Goal: Task Accomplishment & Management: Use online tool/utility

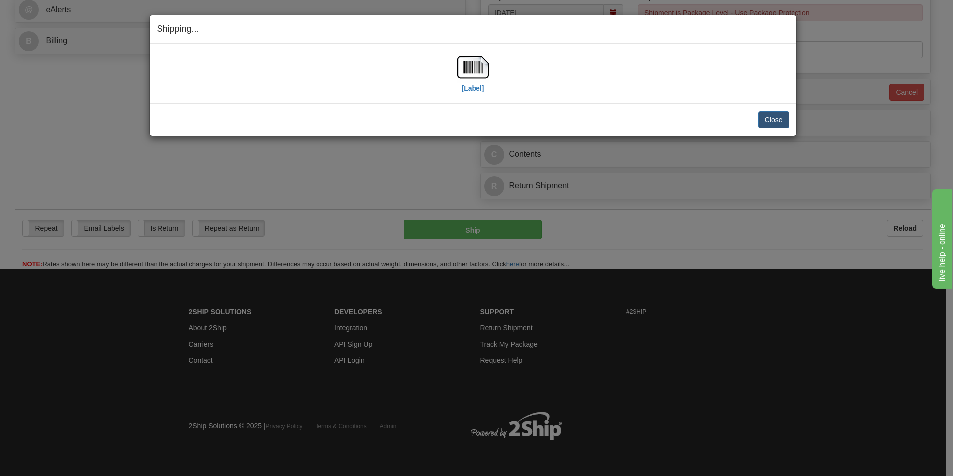
scroll to position [420, 0]
click at [761, 123] on button "Close" at bounding box center [773, 119] width 31 height 17
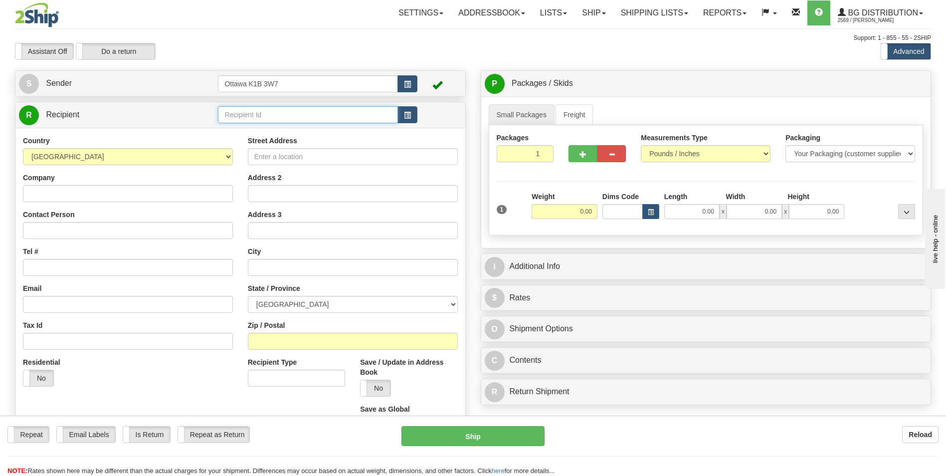
click at [290, 115] on input "text" at bounding box center [307, 114] width 179 height 17
type input "8"
click button "Delete" at bounding box center [0, 0] width 0 height 0
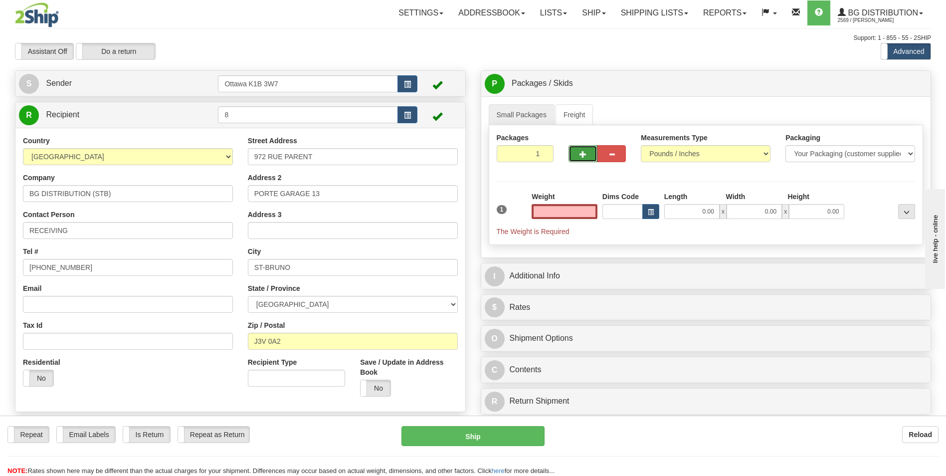
type input "0.00"
click at [580, 154] on span "button" at bounding box center [582, 154] width 7 height 6
type input "2"
click at [918, 81] on span "Pack / Skid Level" at bounding box center [898, 83] width 46 height 7
radio input "true"
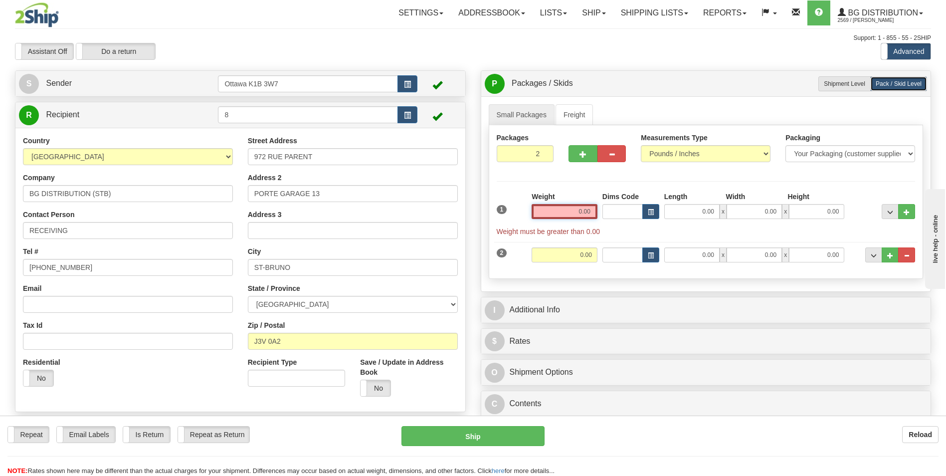
click at [573, 208] on input "0.00" at bounding box center [564, 211] width 66 height 15
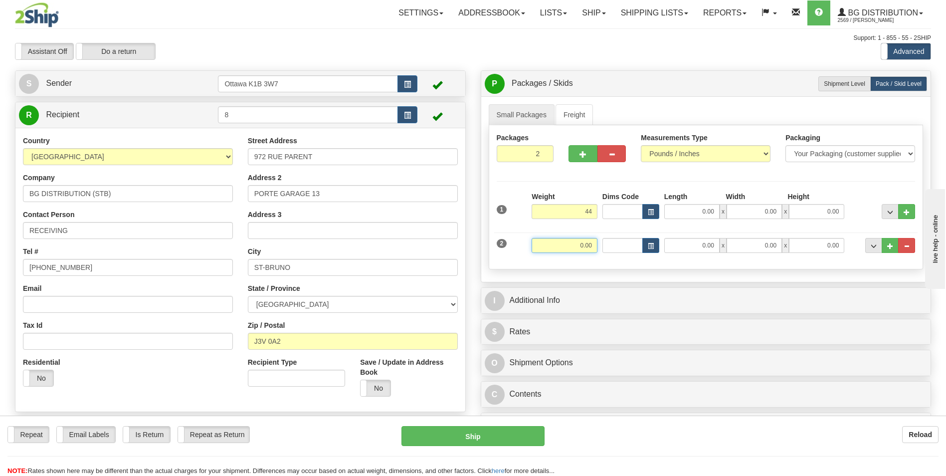
type input "44.00"
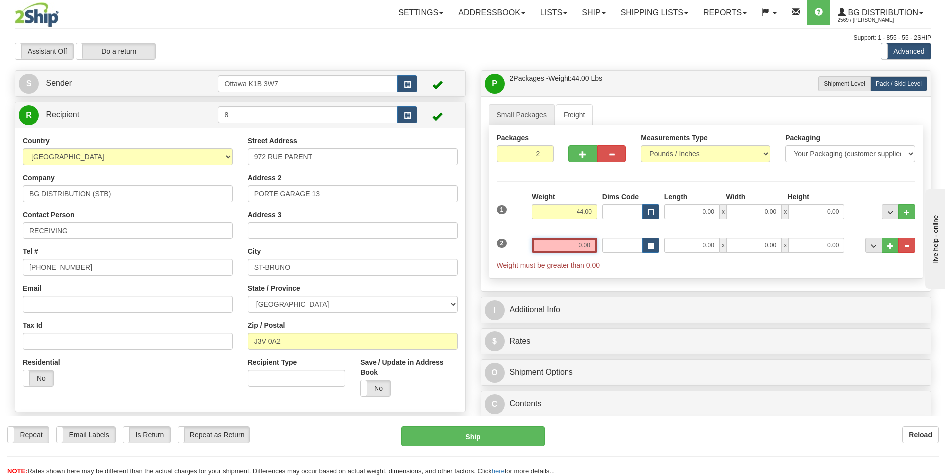
click at [567, 247] on input "0.00" at bounding box center [564, 245] width 66 height 15
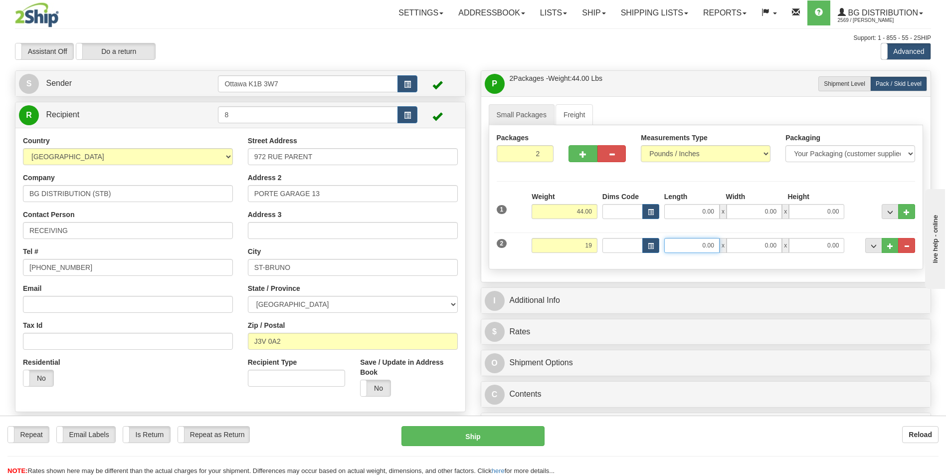
type input "19.00"
click at [700, 243] on input "0.00" at bounding box center [691, 245] width 55 height 15
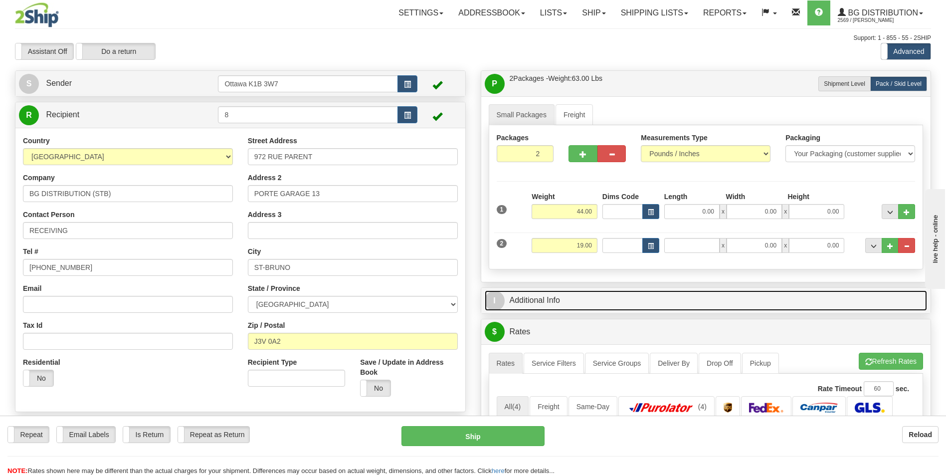
type input "0.00"
click at [530, 299] on link "I Additional Info" at bounding box center [706, 300] width 443 height 20
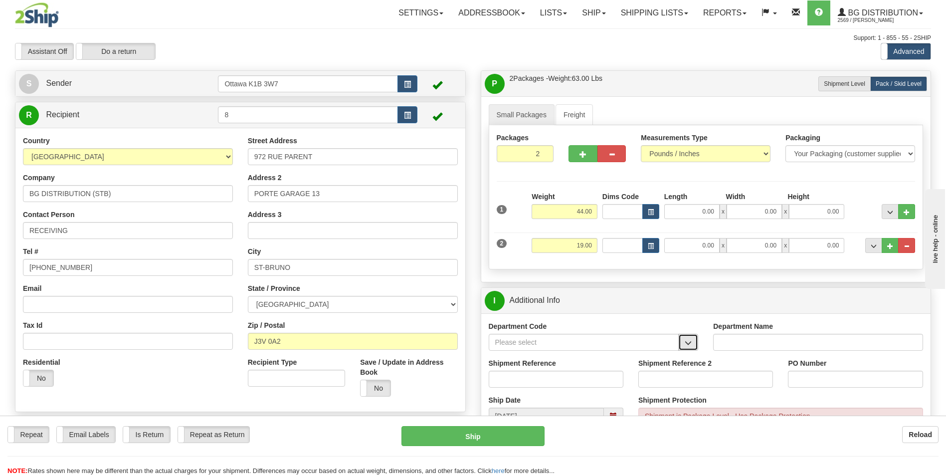
click at [686, 345] on span "button" at bounding box center [687, 342] width 7 height 6
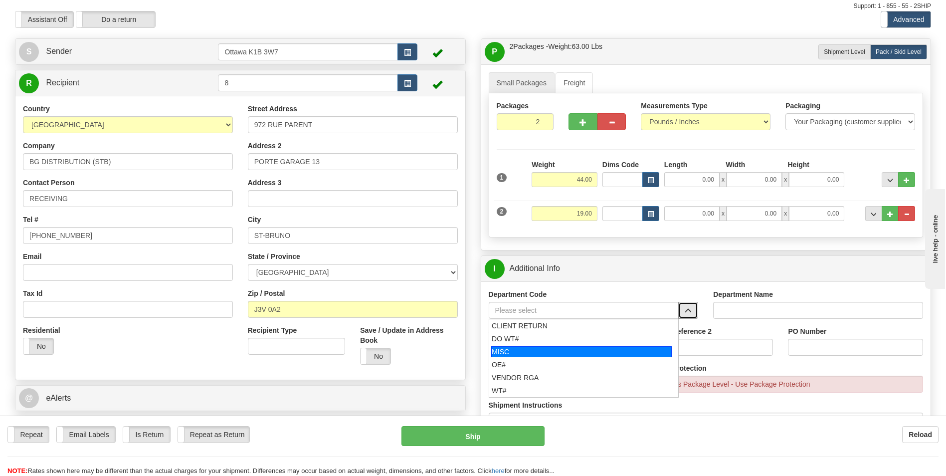
scroll to position [50, 0]
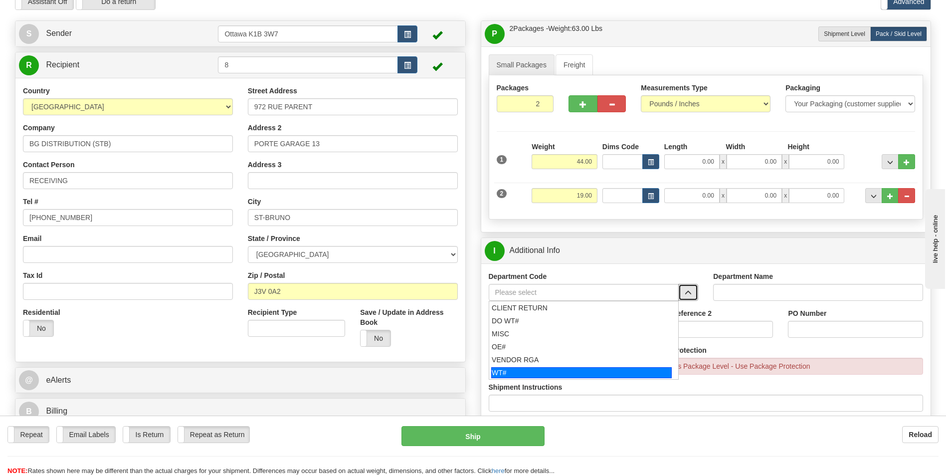
click at [517, 370] on div "WT#" at bounding box center [581, 372] width 180 height 11
type input "WT#"
type input "WAREHOUSE TRANSFERS"
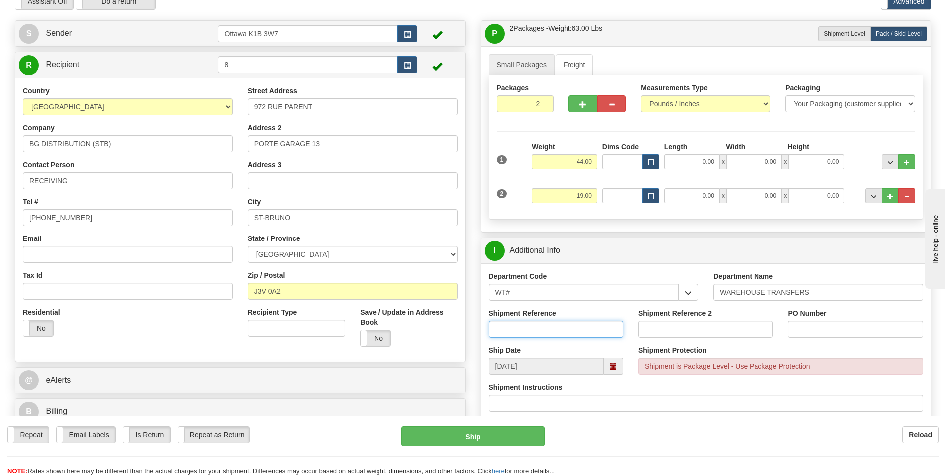
click at [530, 325] on input "Shipment Reference" at bounding box center [555, 329] width 135 height 17
type input "165667-00"
click at [874, 323] on input "PO Number" at bounding box center [855, 329] width 135 height 17
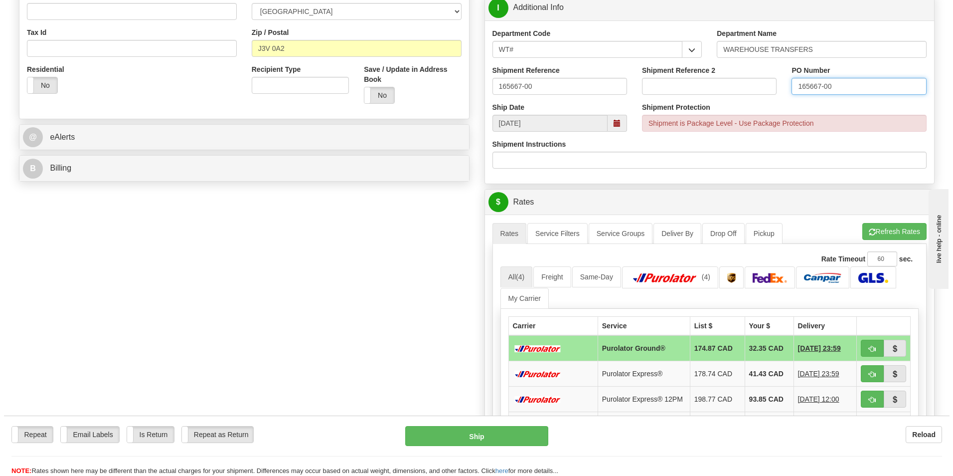
scroll to position [299, 0]
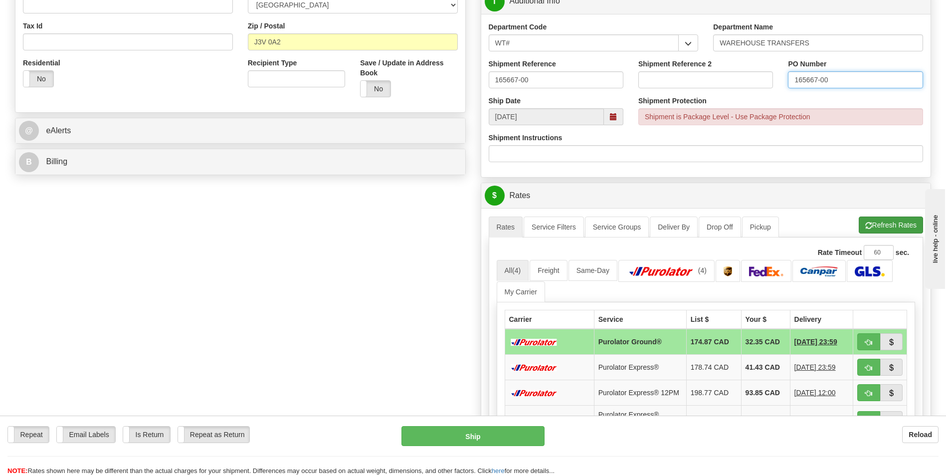
type input "165667-00"
click at [889, 221] on button "Refresh Rates" at bounding box center [890, 224] width 64 height 17
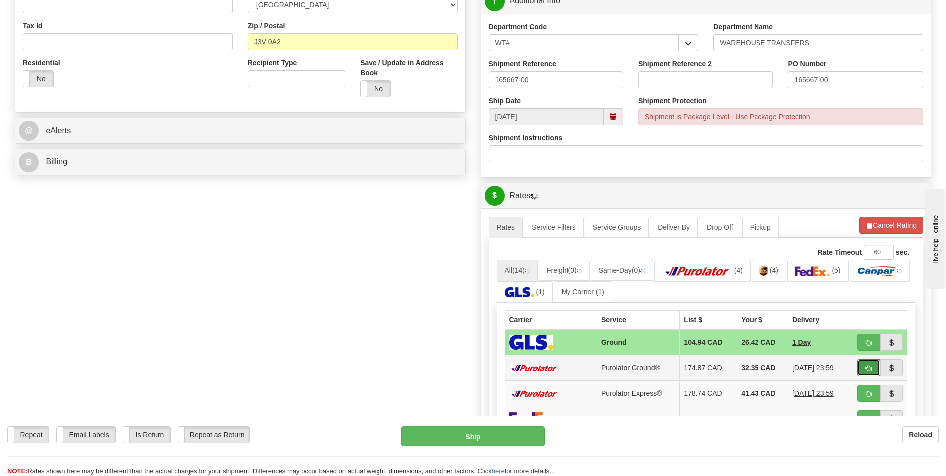
click at [867, 370] on span "button" at bounding box center [868, 368] width 7 height 6
click at [865, 370] on span "button" at bounding box center [868, 368] width 7 height 6
type input "260"
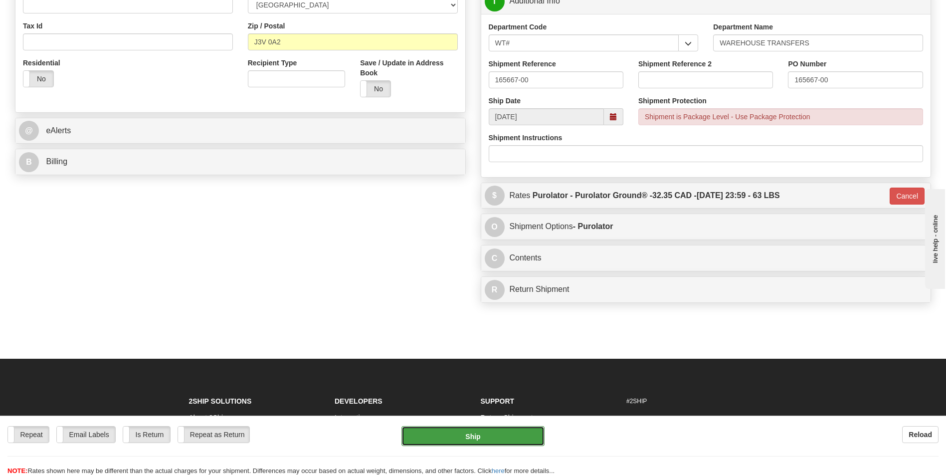
click at [464, 432] on button "Ship" at bounding box center [472, 436] width 143 height 20
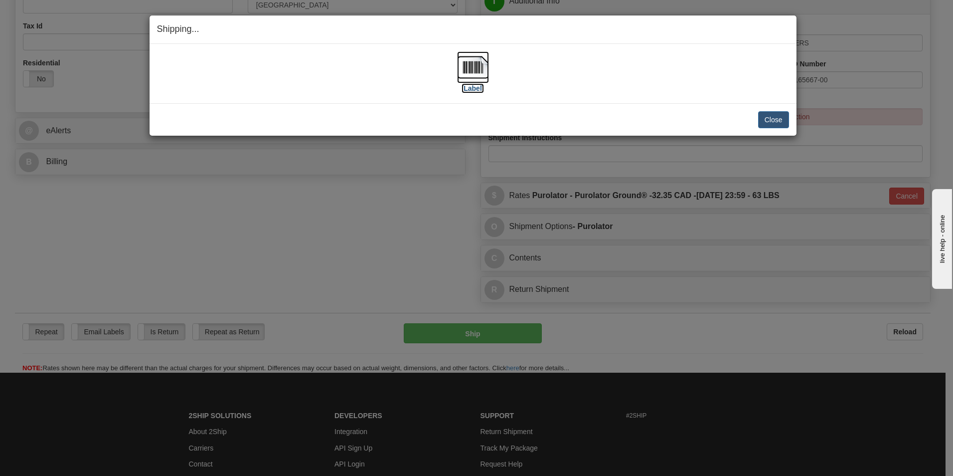
click at [473, 86] on label "[Label]" at bounding box center [473, 88] width 23 height 10
click at [781, 119] on button "Close" at bounding box center [773, 119] width 31 height 17
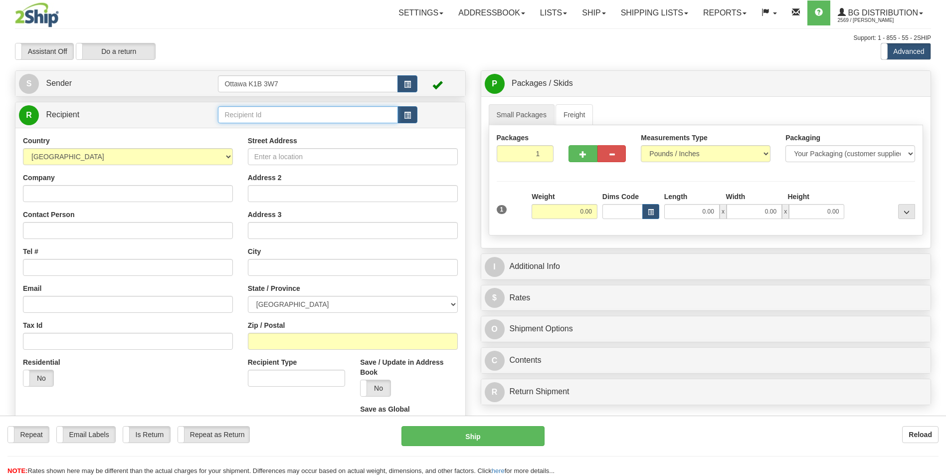
click at [249, 116] on input "text" at bounding box center [307, 114] width 179 height 17
type input "1"
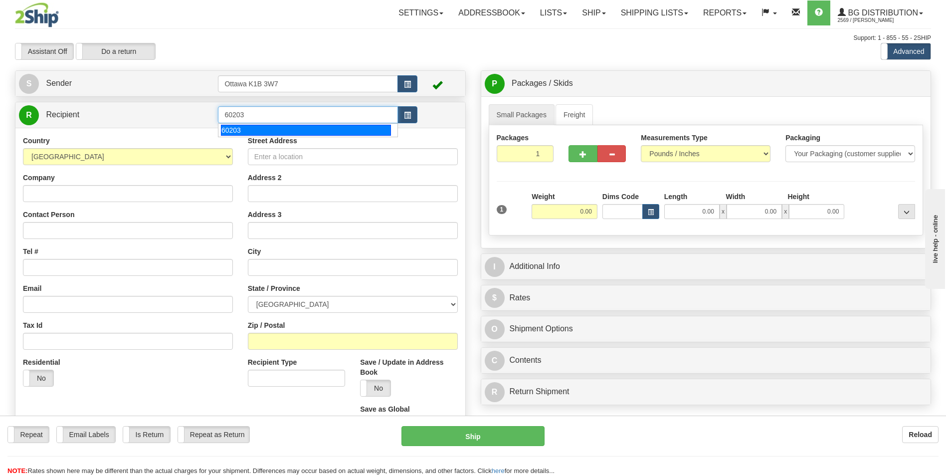
drag, startPoint x: 250, startPoint y: 129, endPoint x: 251, endPoint y: 113, distance: 16.5
click at [250, 129] on div "60203" at bounding box center [306, 130] width 170 height 11
type input "60203"
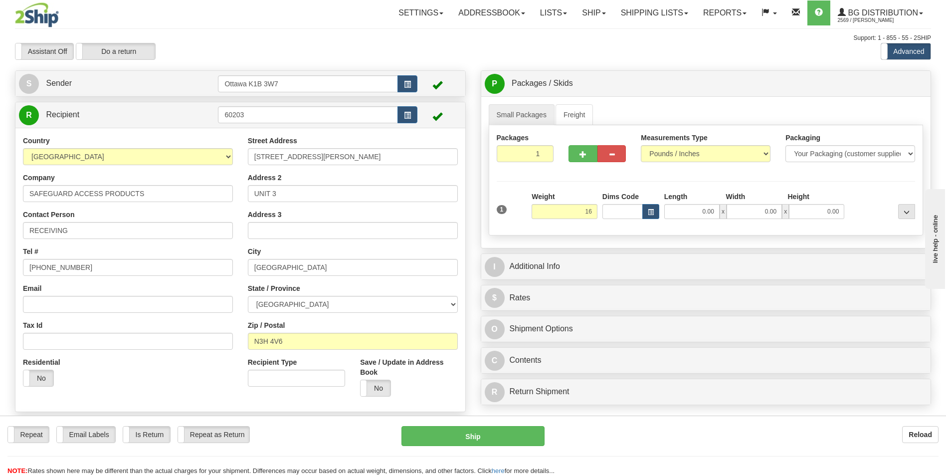
type input "16.00"
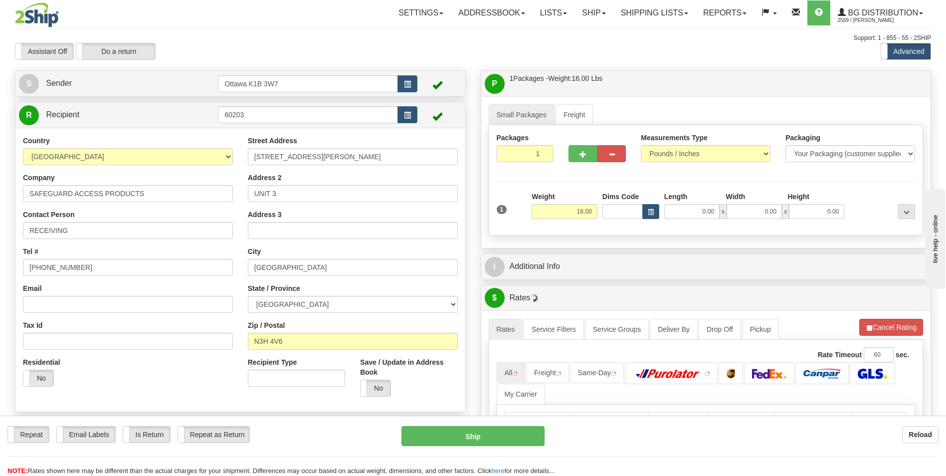
click at [802, 175] on div "Packages 1 1 Measurements Type" at bounding box center [705, 180] width 435 height 110
click at [702, 214] on input "0.00" at bounding box center [691, 211] width 55 height 15
type input "15.00"
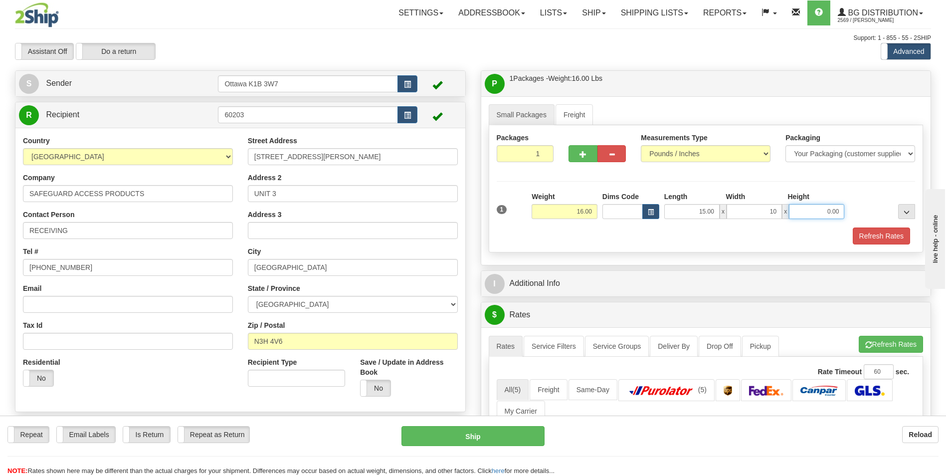
type input "10.00"
type input "9.50"
click at [755, 177] on div "Packages 1 1 Measurements Type" at bounding box center [705, 188] width 435 height 127
click at [885, 342] on button "Refresh Rates" at bounding box center [890, 343] width 64 height 17
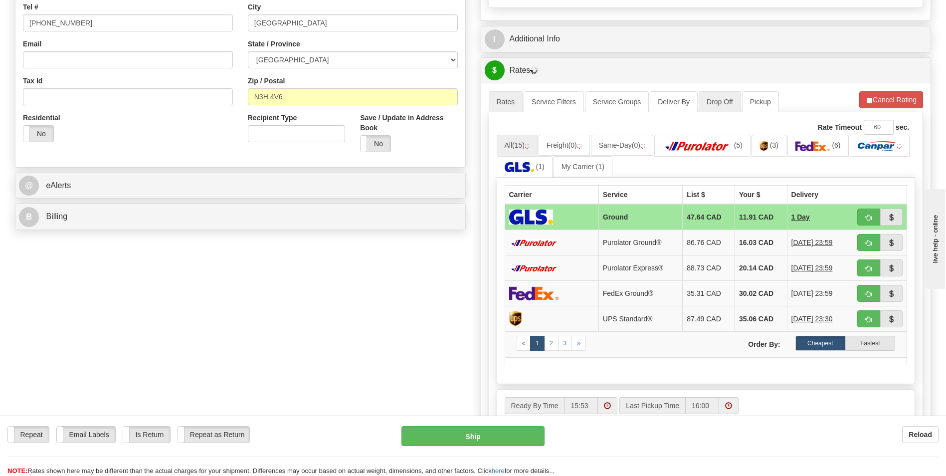
scroll to position [249, 0]
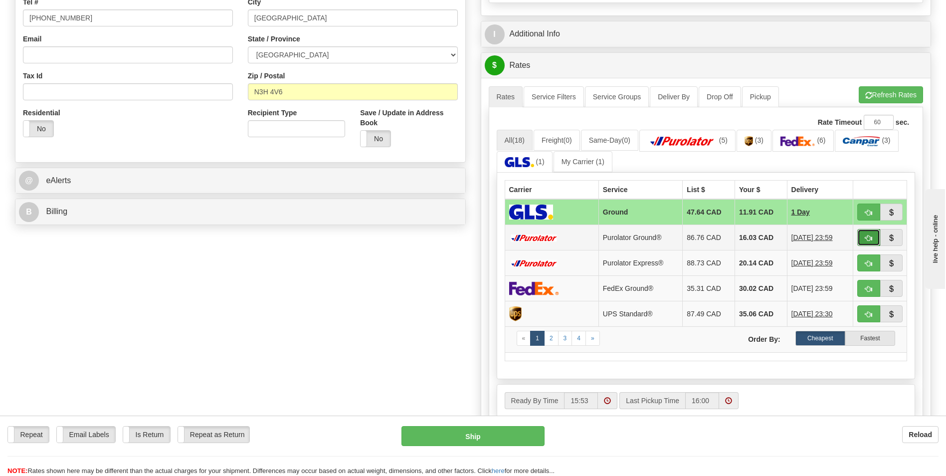
click at [864, 233] on button "button" at bounding box center [868, 237] width 23 height 17
type input "260"
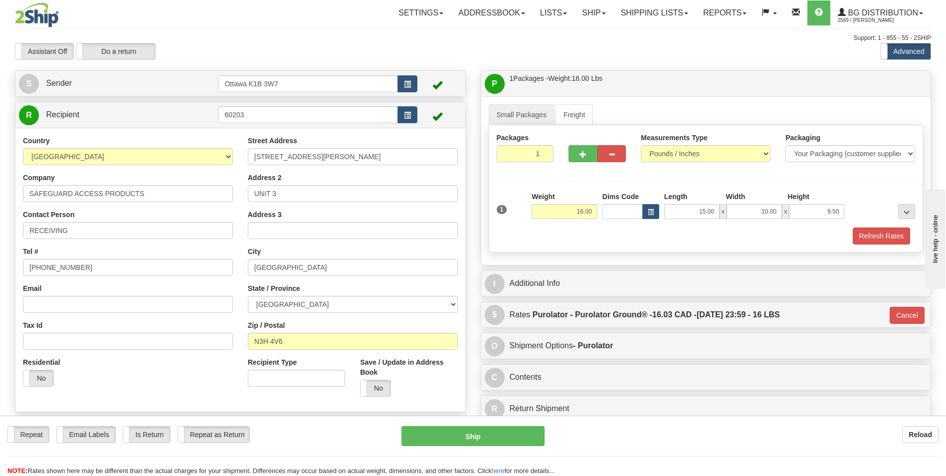
scroll to position [150, 0]
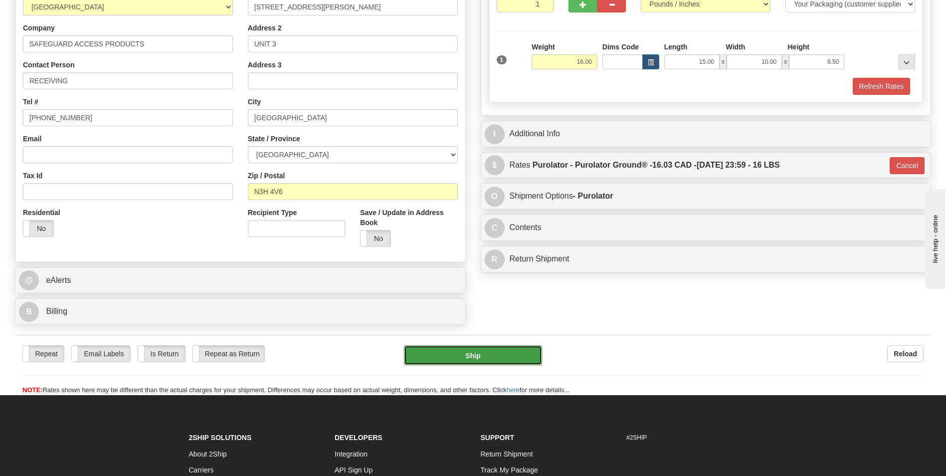
click at [473, 356] on button "Ship" at bounding box center [473, 355] width 138 height 20
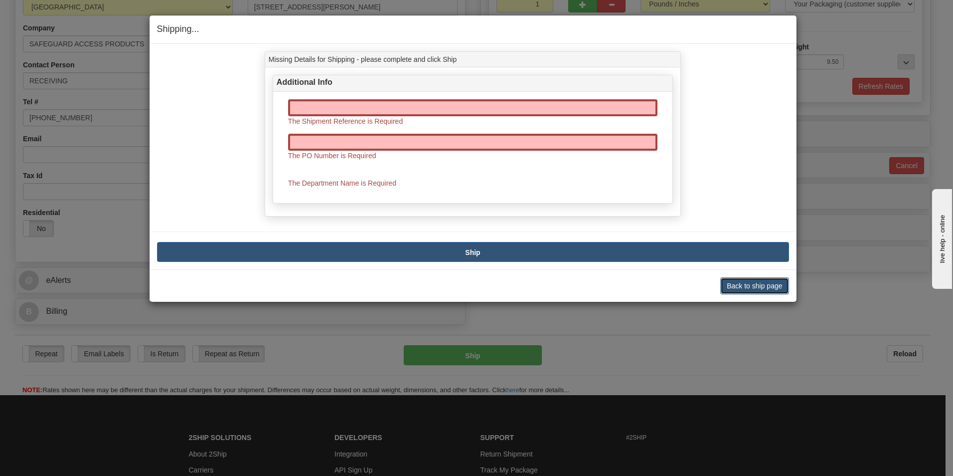
click at [766, 288] on button "Back to ship page" at bounding box center [754, 285] width 68 height 17
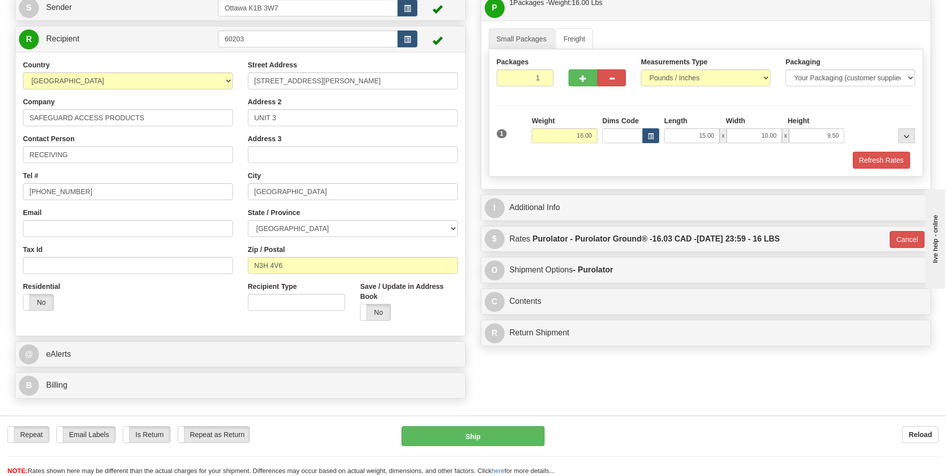
scroll to position [50, 0]
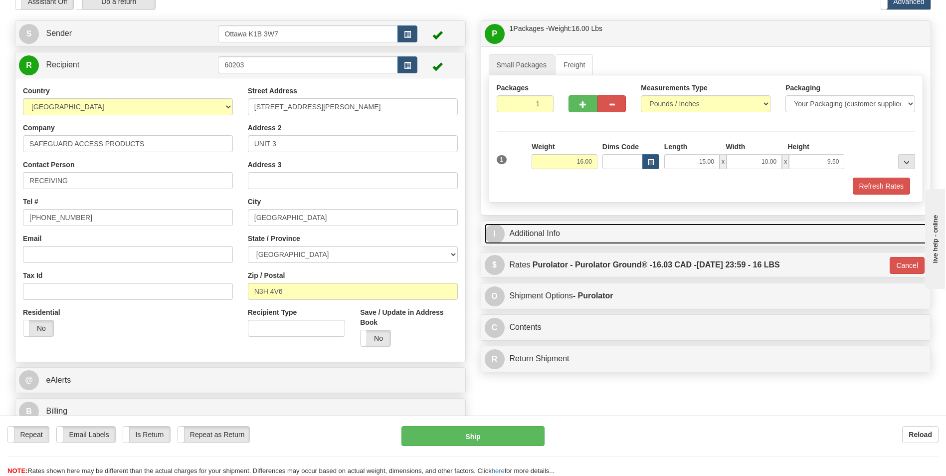
click at [505, 230] on link "I Additional Info" at bounding box center [706, 233] width 443 height 20
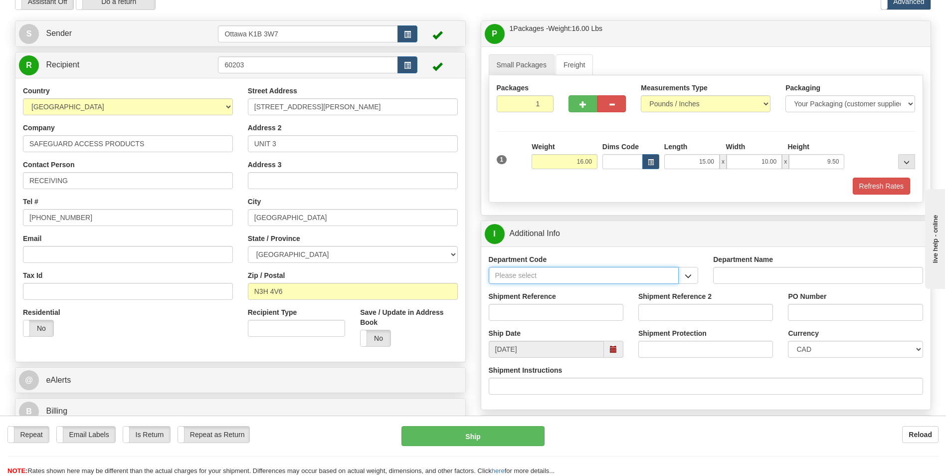
click at [540, 276] on input "Department Code" at bounding box center [583, 275] width 190 height 17
click at [680, 274] on button "button" at bounding box center [688, 275] width 20 height 17
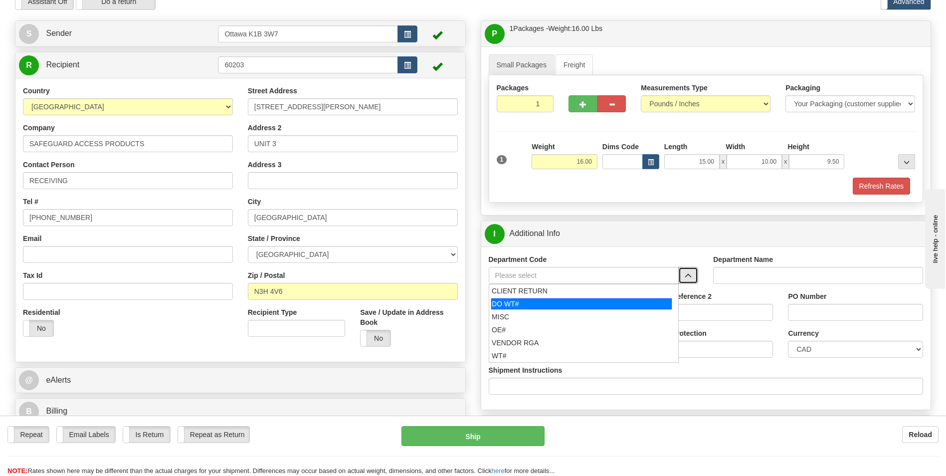
click at [592, 304] on div "DO WT#" at bounding box center [581, 303] width 180 height 11
type input "DO WT#"
type input "DIRECT ORDERS"
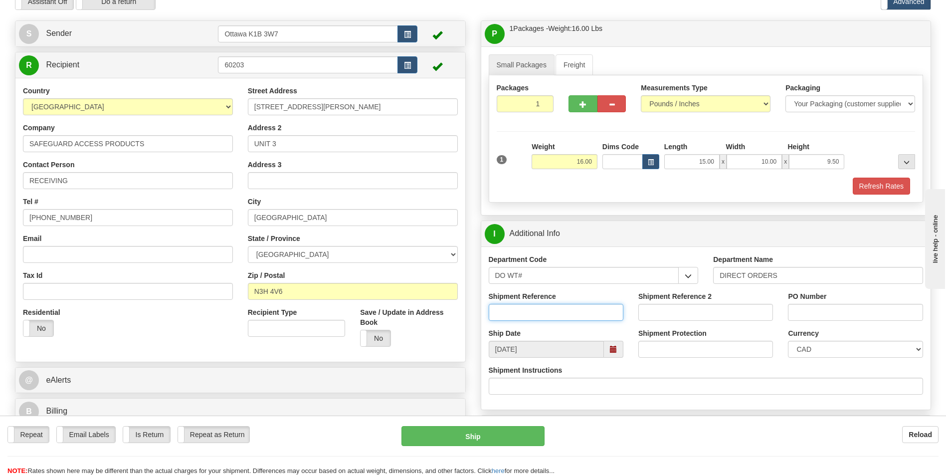
click at [550, 311] on input "Shipment Reference" at bounding box center [555, 312] width 135 height 17
type input "165755-00"
click at [806, 310] on input "PO Number" at bounding box center [855, 312] width 135 height 17
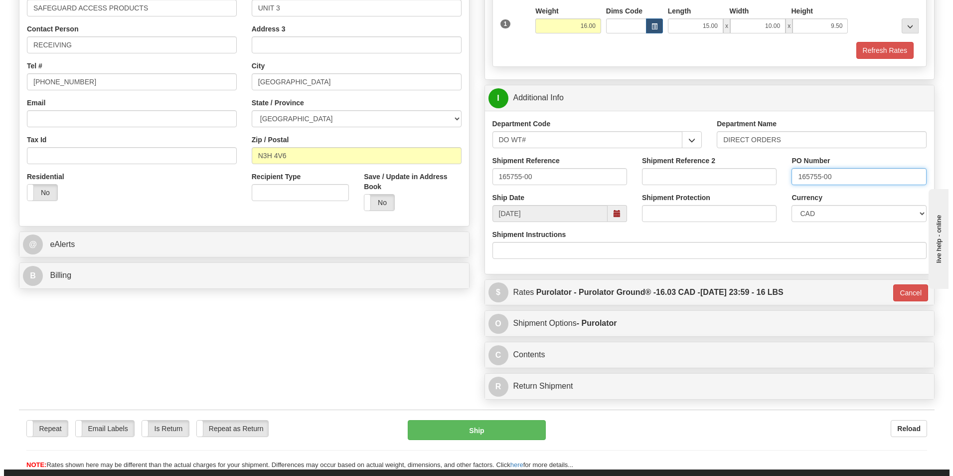
scroll to position [199, 0]
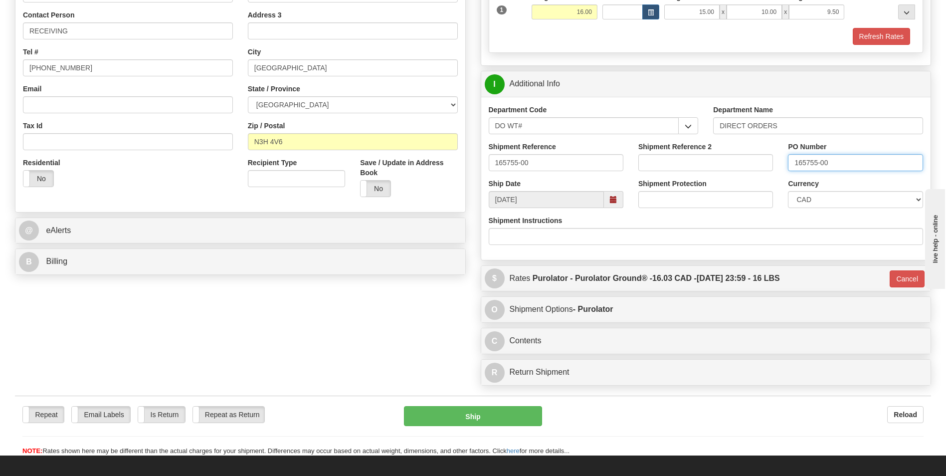
type input "165755-00"
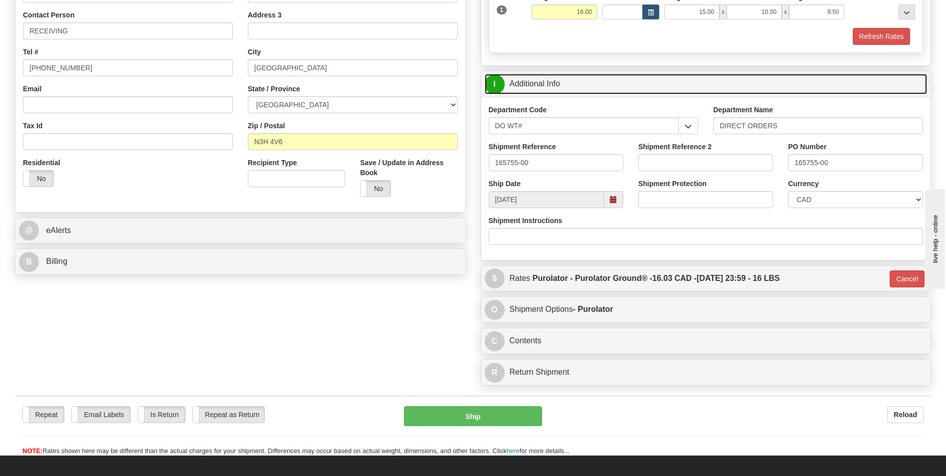
click at [666, 85] on link "I Additional Info" at bounding box center [706, 84] width 443 height 20
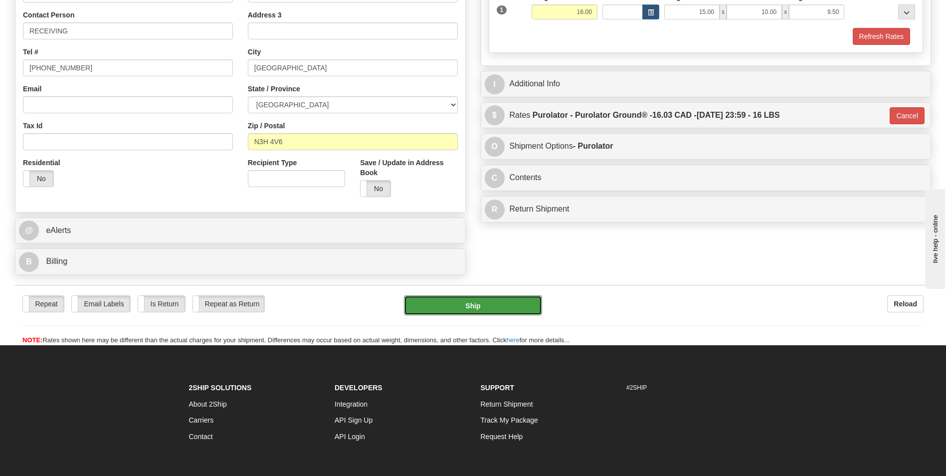
click at [491, 303] on button "Ship" at bounding box center [473, 305] width 138 height 20
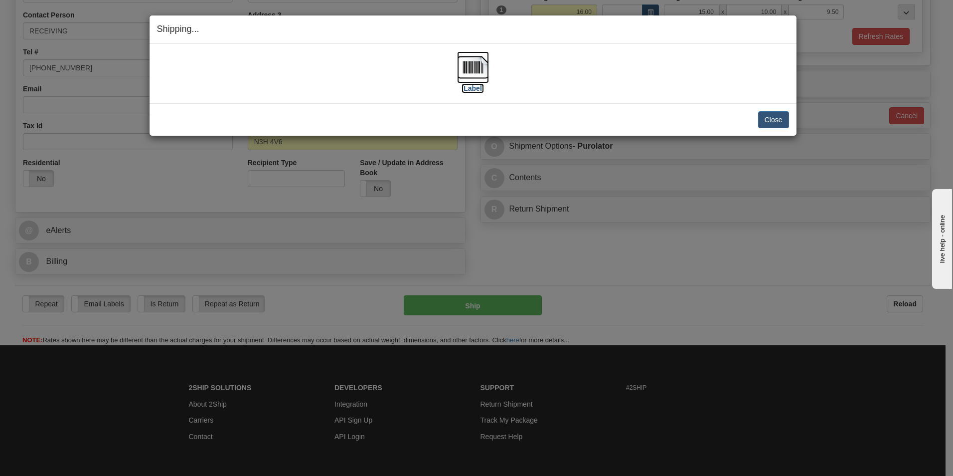
click at [474, 90] on label "[Label]" at bounding box center [473, 88] width 23 height 10
click at [781, 118] on button "Close" at bounding box center [773, 119] width 31 height 17
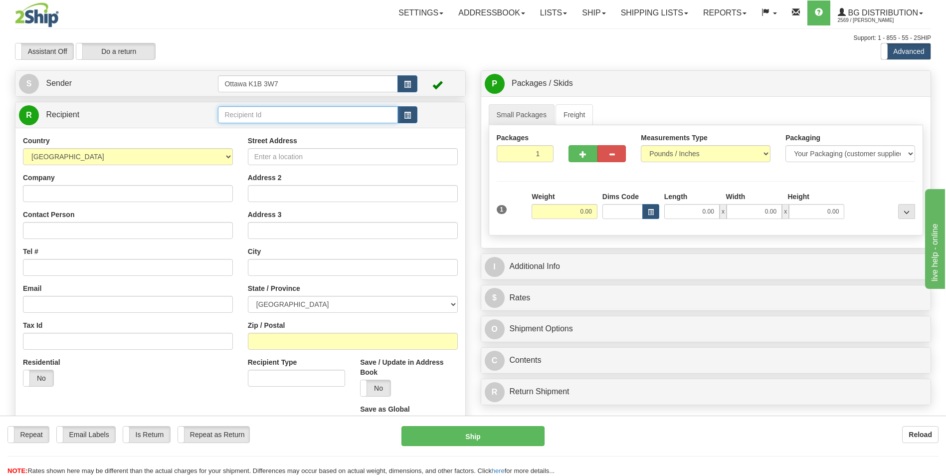
click at [269, 117] on input "text" at bounding box center [307, 114] width 179 height 17
click at [245, 132] on div "60151" at bounding box center [306, 130] width 170 height 11
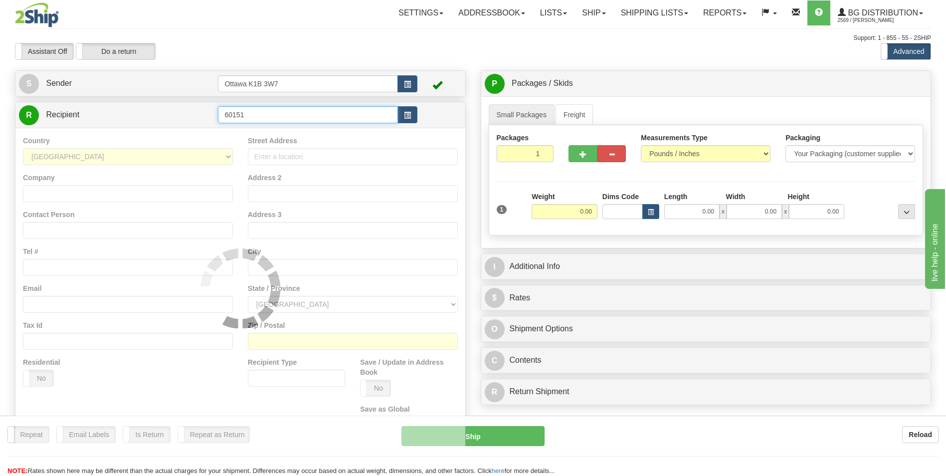
type input "60151"
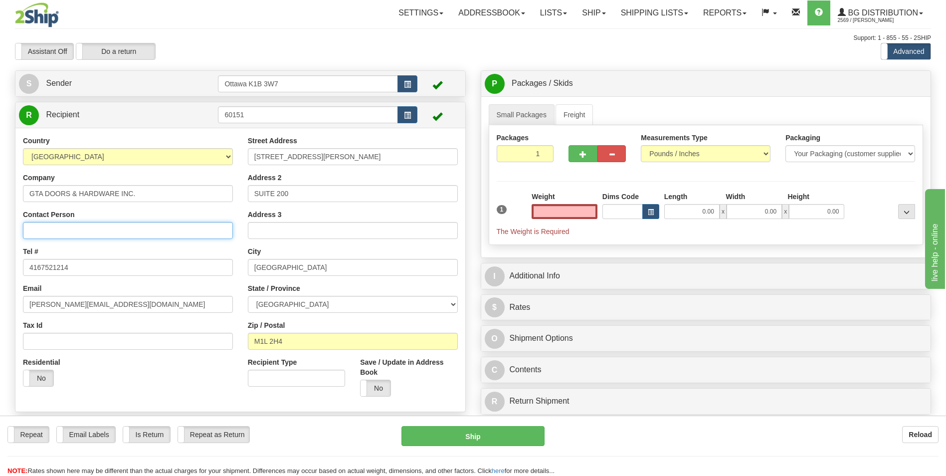
type input "0.00"
click at [124, 222] on input "Contact Person" at bounding box center [128, 230] width 210 height 17
type input "RECEIVING"
click at [0, 194] on html "Training Course Close Toggle navigation Settings Shipping Preferences New Sende…" at bounding box center [473, 238] width 946 height 476
click at [582, 214] on input "0.00" at bounding box center [564, 211] width 66 height 15
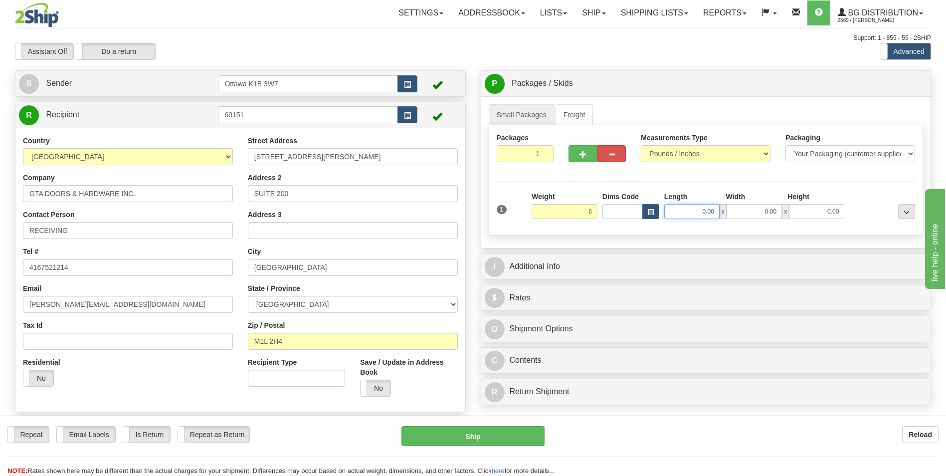
type input "6.00"
click at [691, 208] on input "0.00" at bounding box center [691, 211] width 55 height 15
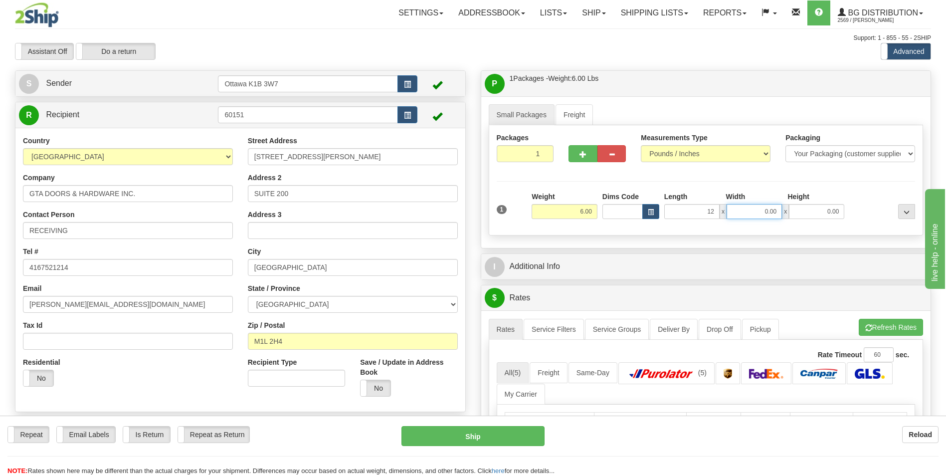
type input "12.00"
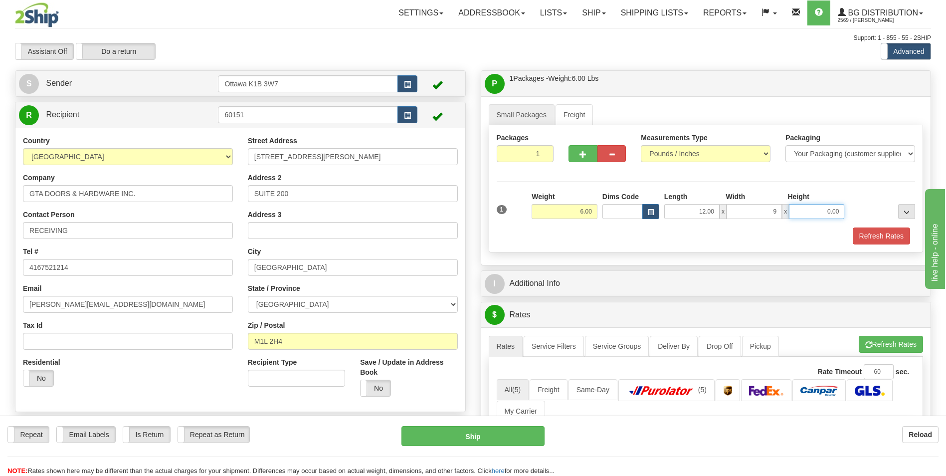
type input "9.00"
click at [667, 182] on div "Packages 1 1 Measurements Type" at bounding box center [705, 188] width 435 height 127
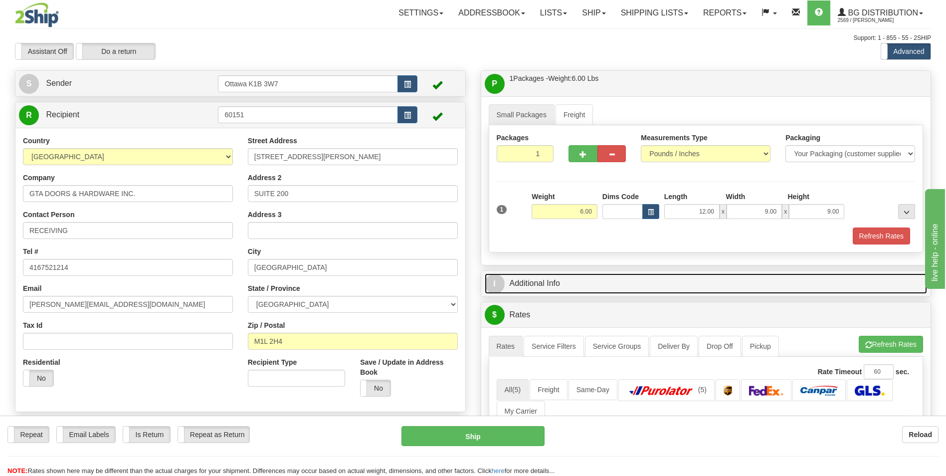
click at [552, 275] on link "I Additional Info" at bounding box center [706, 283] width 443 height 20
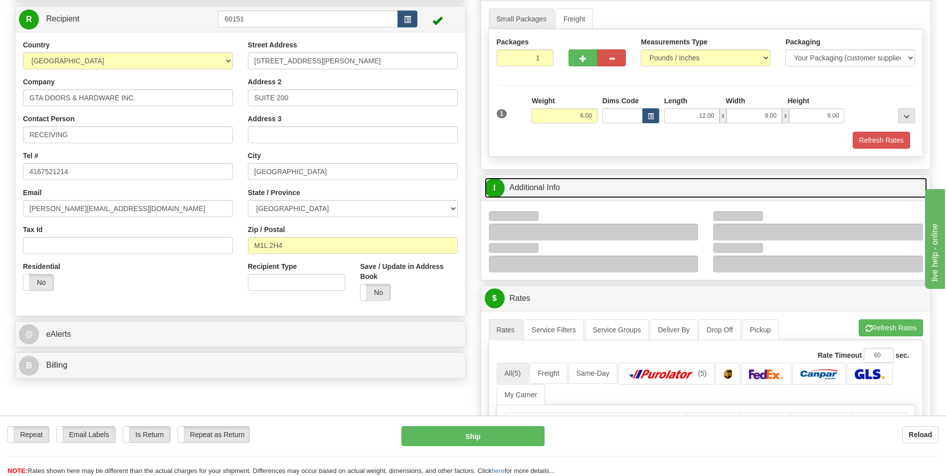
scroll to position [100, 0]
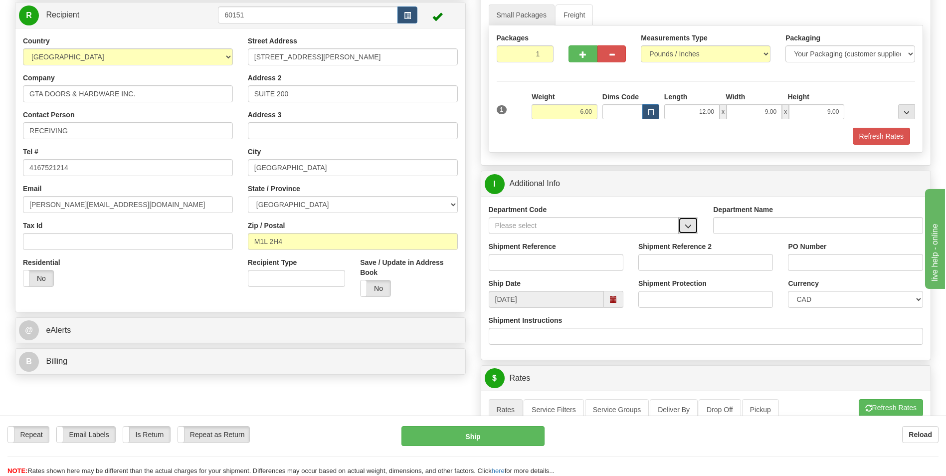
click at [691, 224] on span "button" at bounding box center [687, 226] width 7 height 6
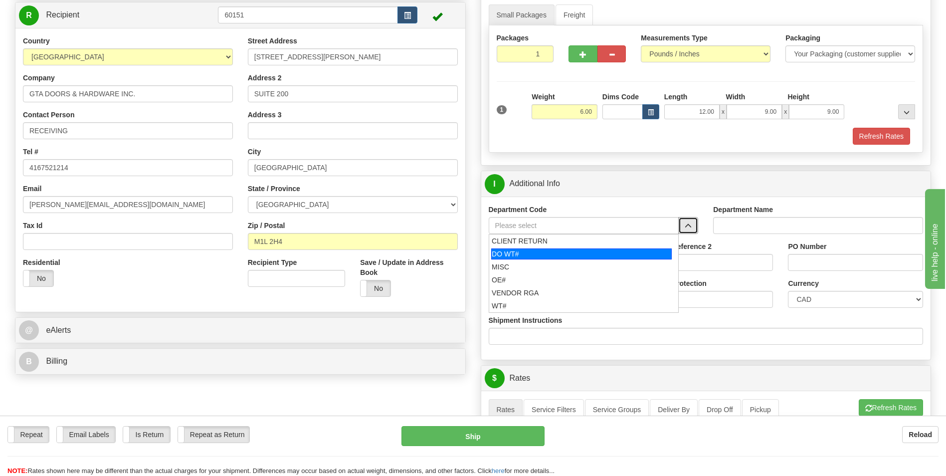
click at [573, 253] on div "DO WT#" at bounding box center [581, 253] width 180 height 11
type input "DO WT#"
type input "DIRECT ORDERS"
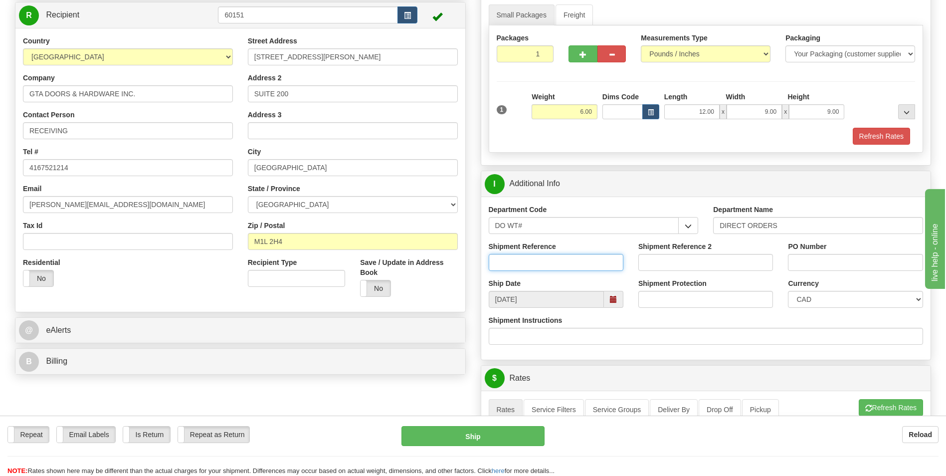
click at [557, 262] on input "Shipment Reference" at bounding box center [555, 262] width 135 height 17
type input "165834-00"
click at [566, 276] on div "Shipment Reference 165834-00" at bounding box center [556, 259] width 150 height 37
click at [799, 263] on input "PO Number" at bounding box center [855, 262] width 135 height 17
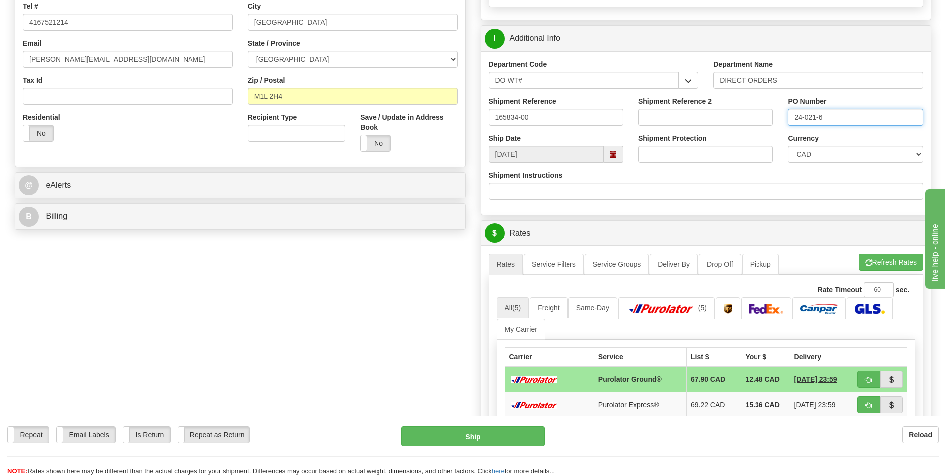
scroll to position [299, 0]
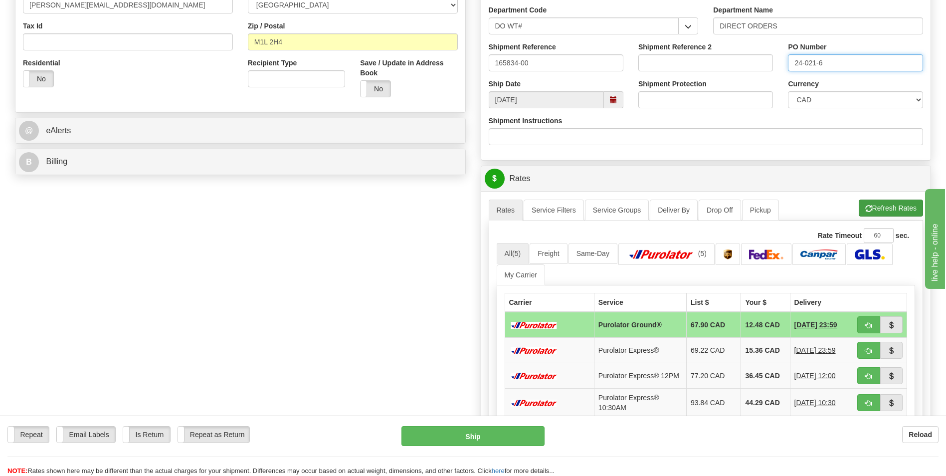
type input "24-021-6"
click at [881, 209] on button "Refresh Rates" at bounding box center [890, 207] width 64 height 17
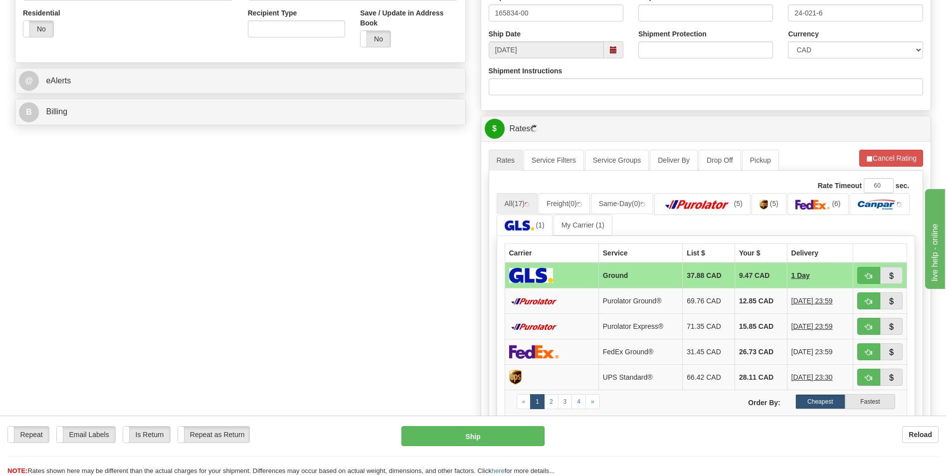
scroll to position [399, 0]
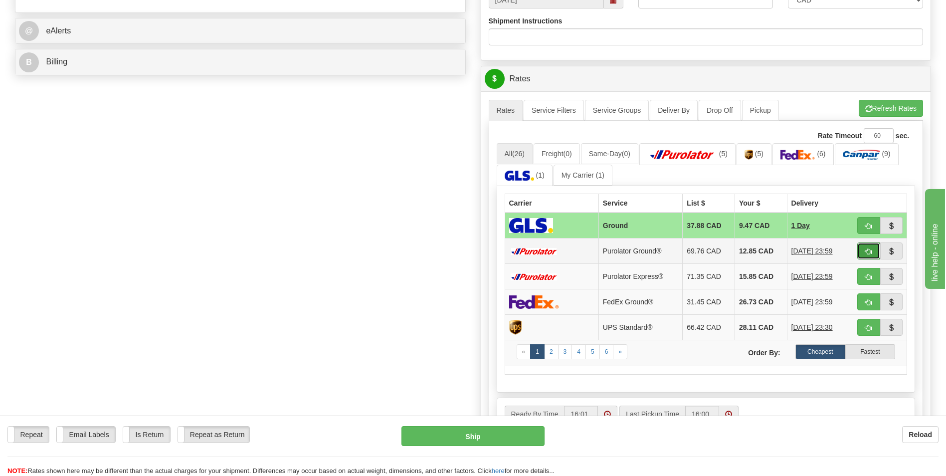
click at [868, 252] on span "button" at bounding box center [868, 251] width 7 height 6
type input "260"
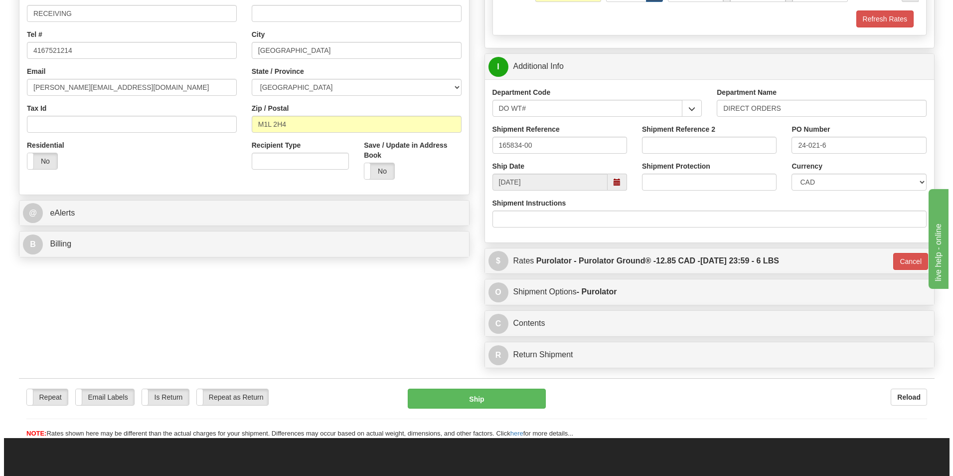
scroll to position [235, 0]
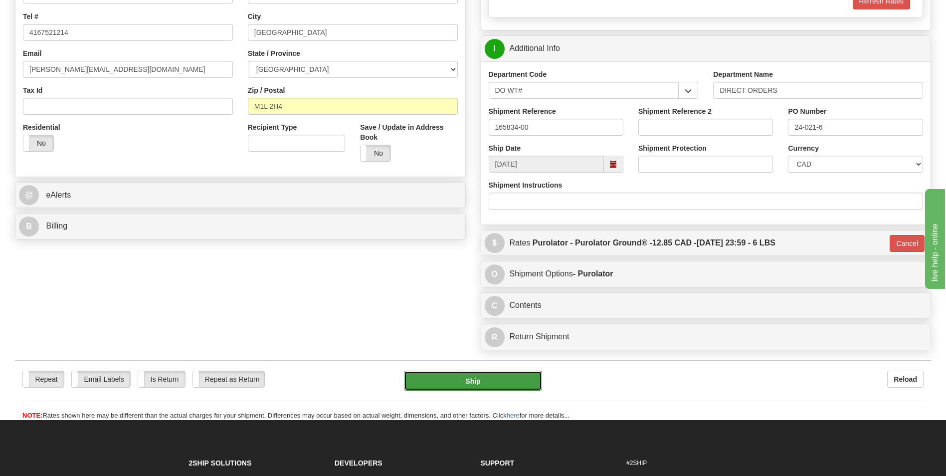
click at [479, 377] on button "Ship" at bounding box center [473, 380] width 138 height 20
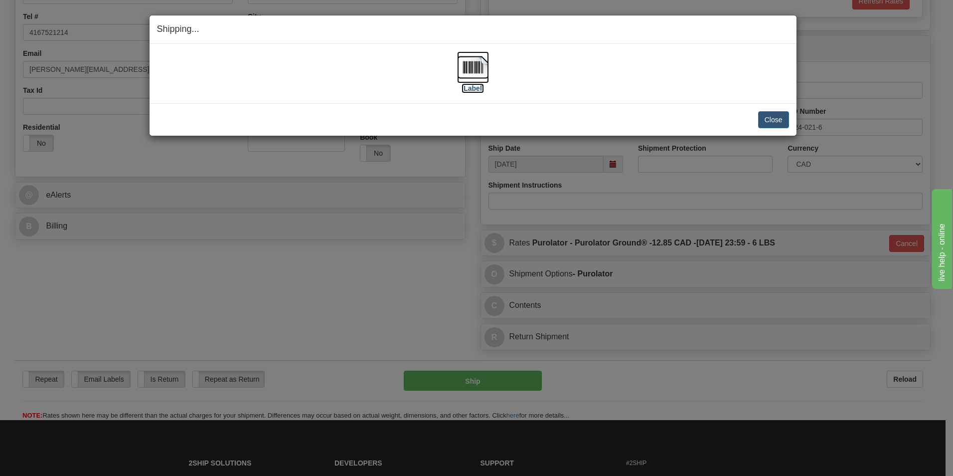
click at [478, 89] on label "[Label]" at bounding box center [473, 88] width 23 height 10
